Goal: Information Seeking & Learning: Learn about a topic

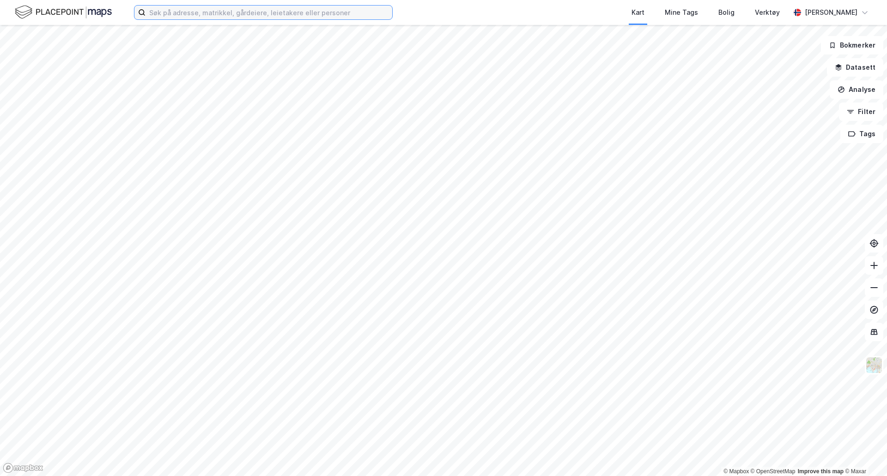
click at [242, 12] on input at bounding box center [269, 13] width 247 height 14
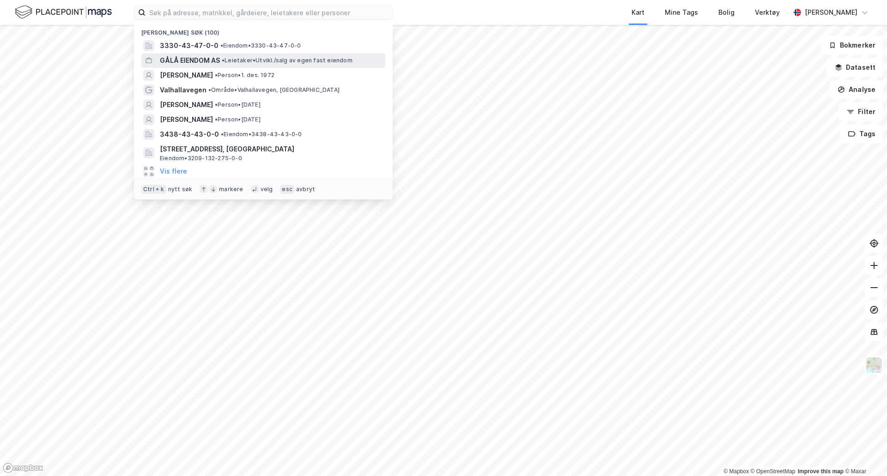
click at [239, 58] on span "• Leietaker • [GEOGRAPHIC_DATA]/salg av egen fast eiendom" at bounding box center [287, 60] width 131 height 7
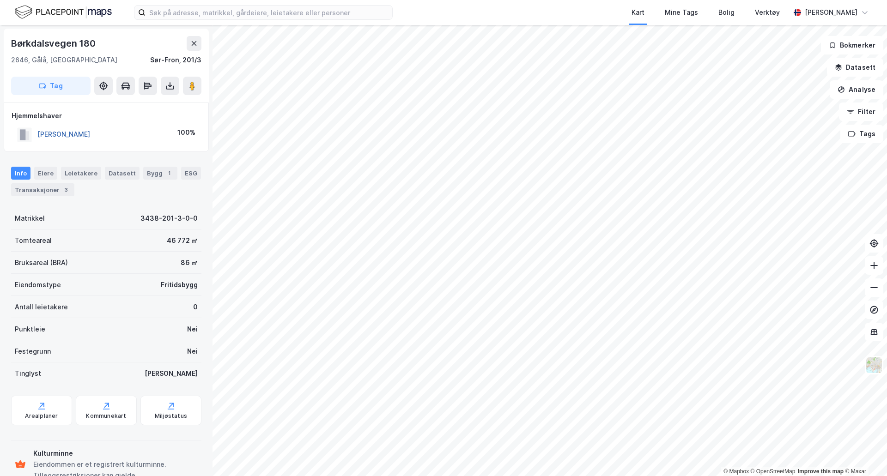
click at [0, 0] on button "[PERSON_NAME]" at bounding box center [0, 0] width 0 height 0
